Goal: Task Accomplishment & Management: Use online tool/utility

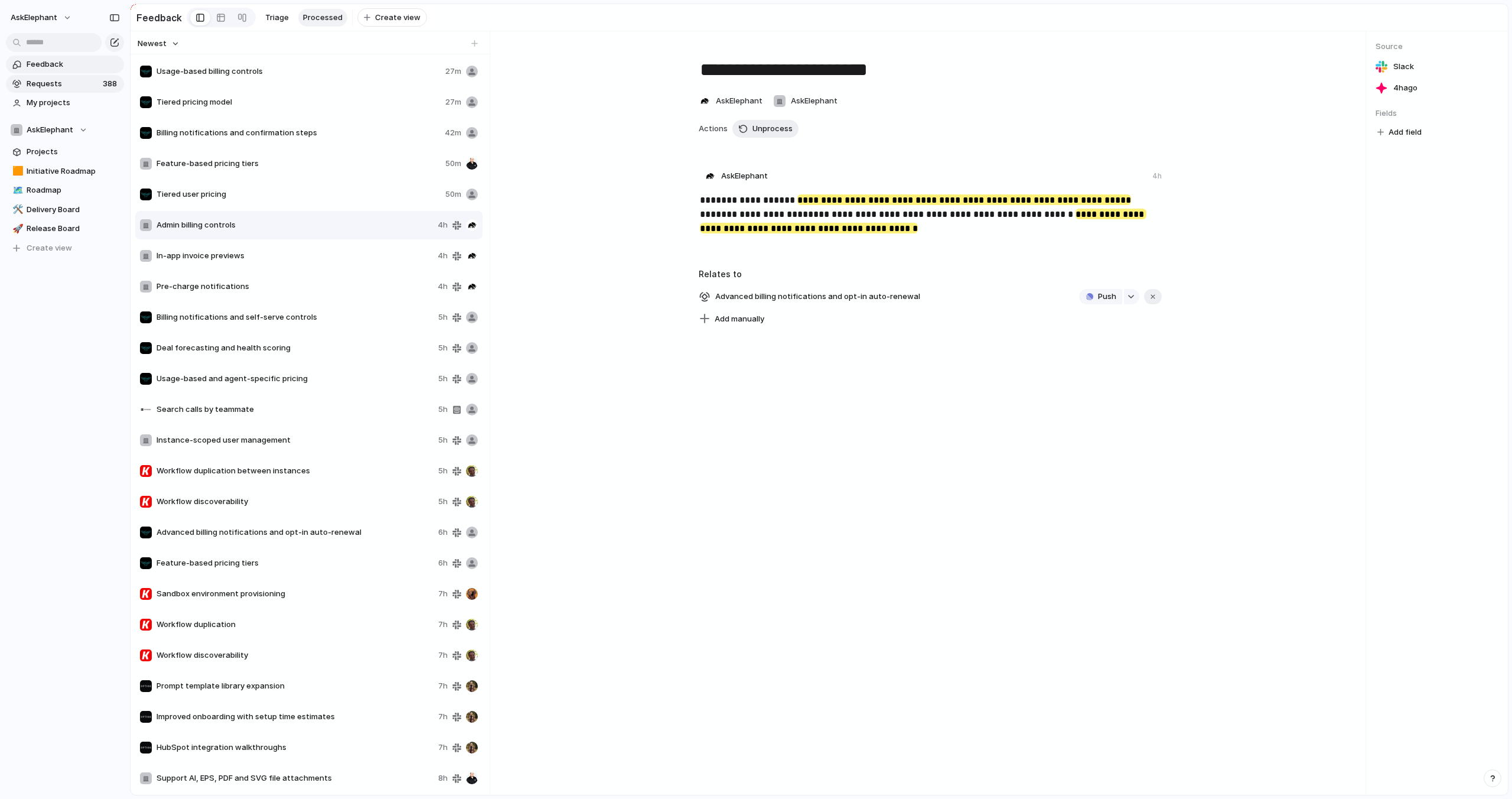
click at [64, 83] on span "Requests" at bounding box center [63, 84] width 73 height 12
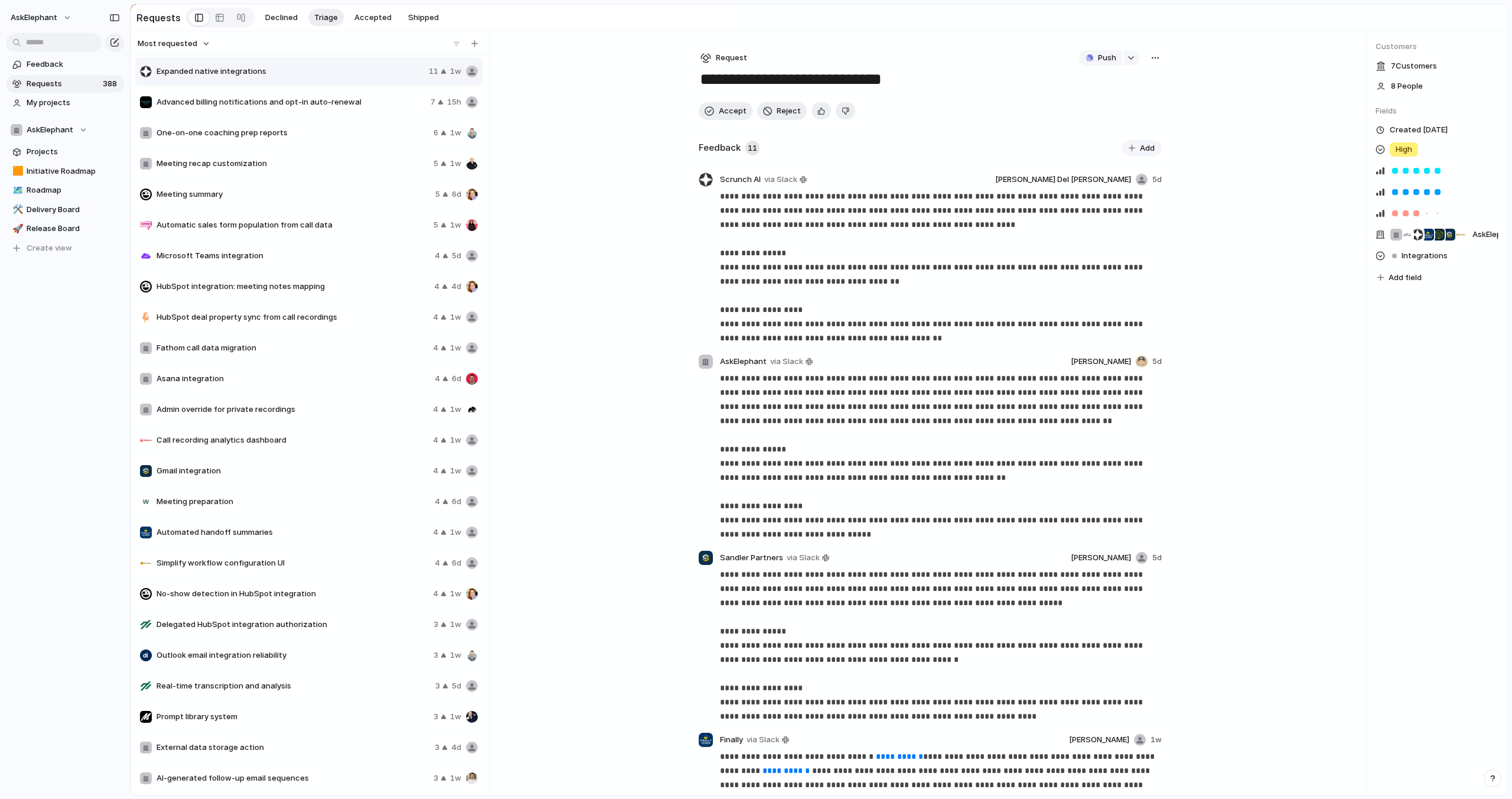
click at [320, 103] on div "Expanded native integrations 11 1w Advanced billing notifications and opt-in au…" at bounding box center [309, 424] width 349 height 736
click at [309, 101] on span "Advanced billing notifications and opt-in auto-renewal" at bounding box center [291, 100] width 270 height 12
type textarea "**********"
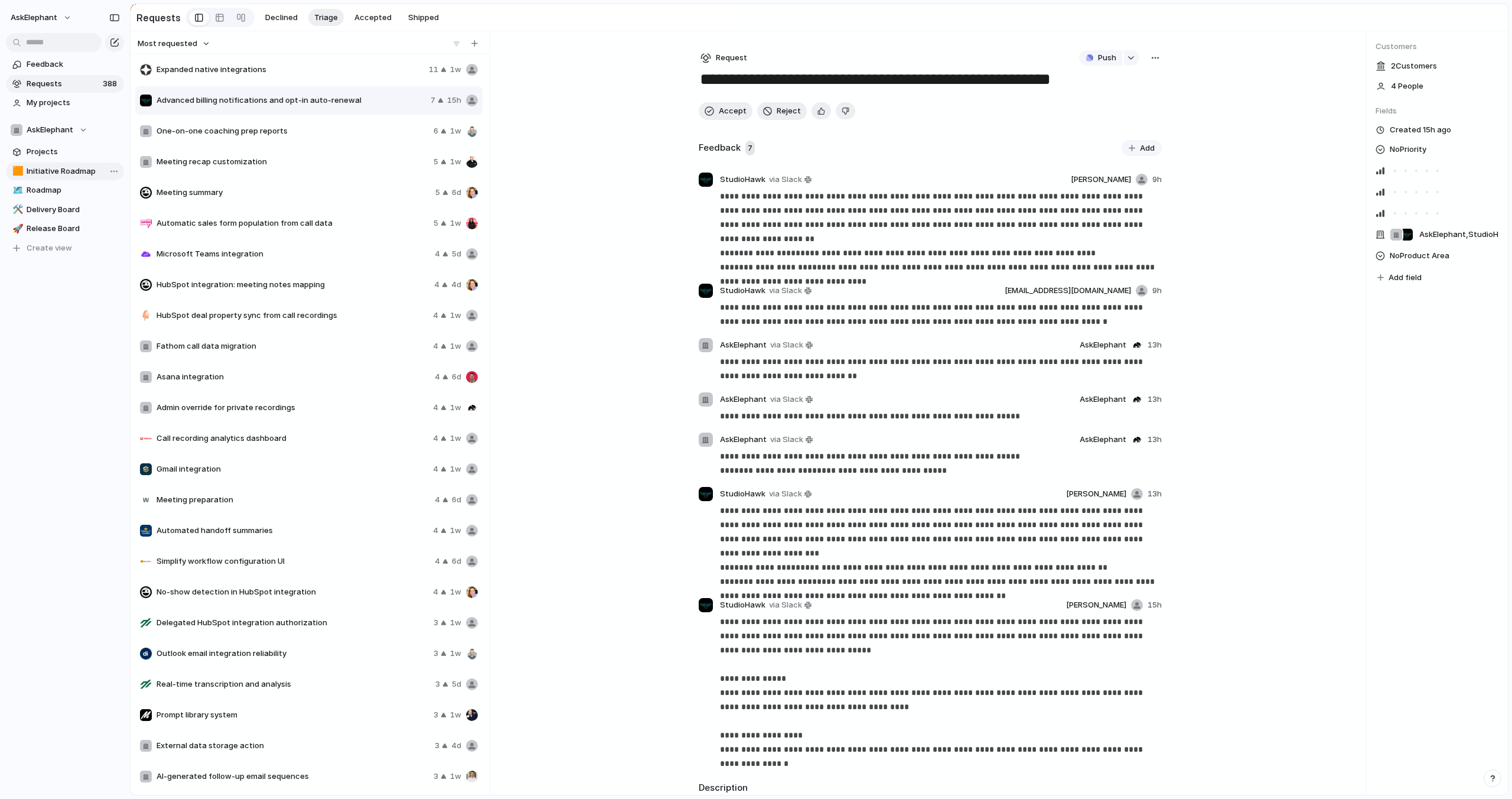
click at [66, 167] on span "Initiative Roadmap" at bounding box center [73, 171] width 93 height 12
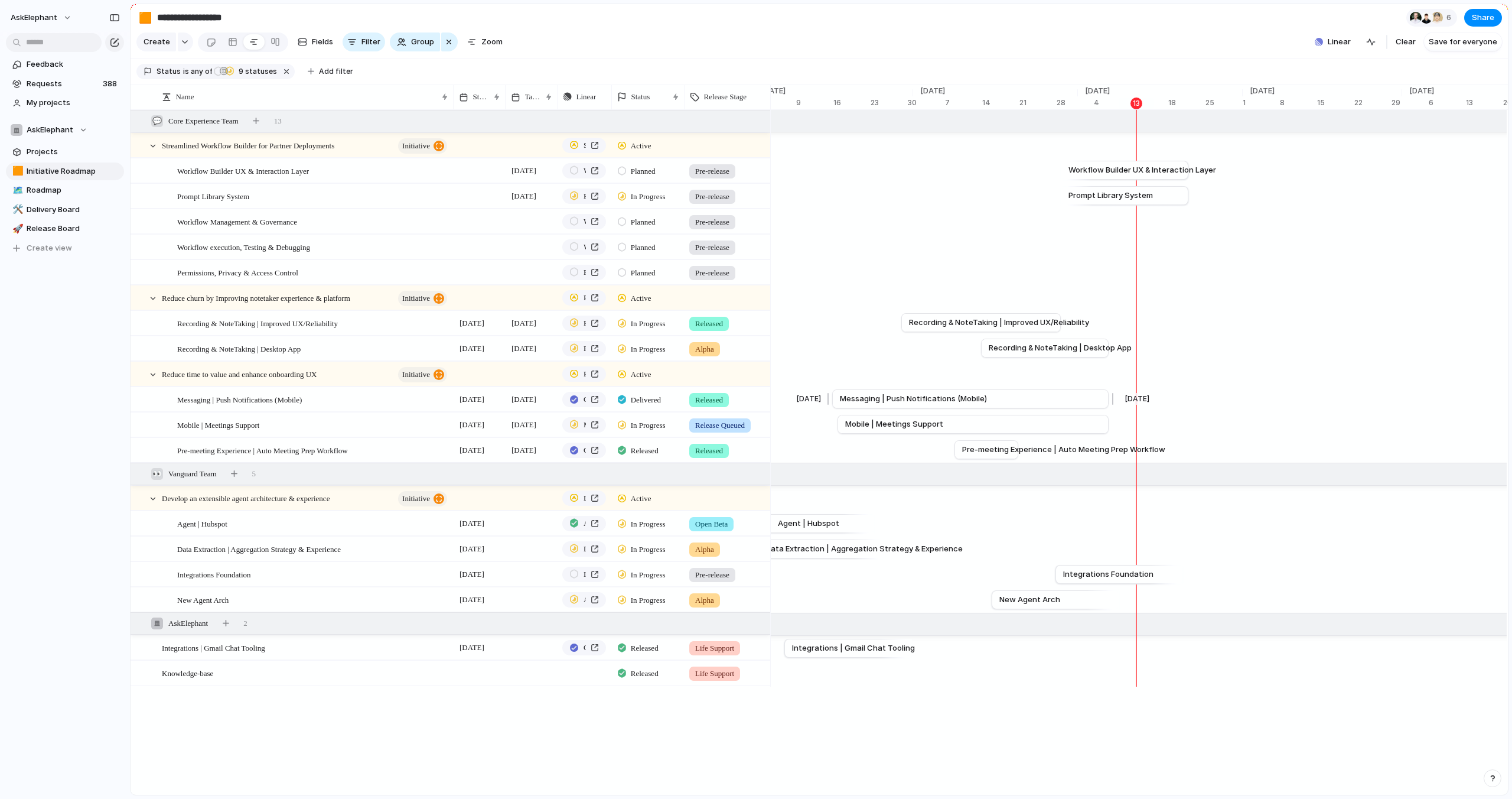
scroll to position [0, 5520]
click at [1160, 170] on span "Workflow Builder UX & Interaction Layer" at bounding box center [1141, 170] width 148 height 12
click at [622, 170] on div at bounding box center [622, 171] width 9 height 11
click at [638, 298] on span "In Progress" at bounding box center [651, 301] width 41 height 12
